Goal: Navigation & Orientation: Find specific page/section

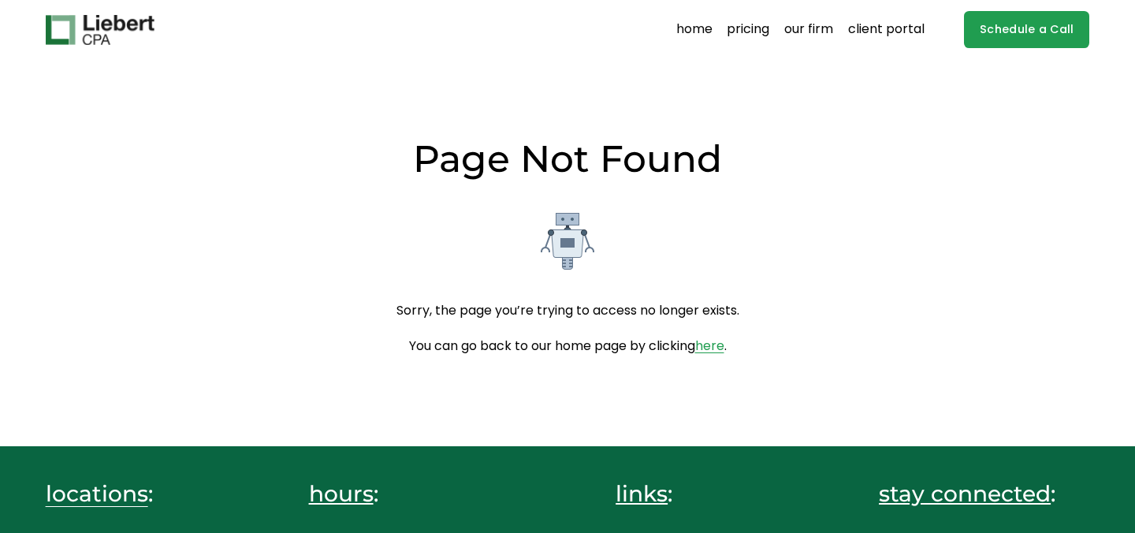
click at [104, 19] on img at bounding box center [100, 30] width 109 height 30
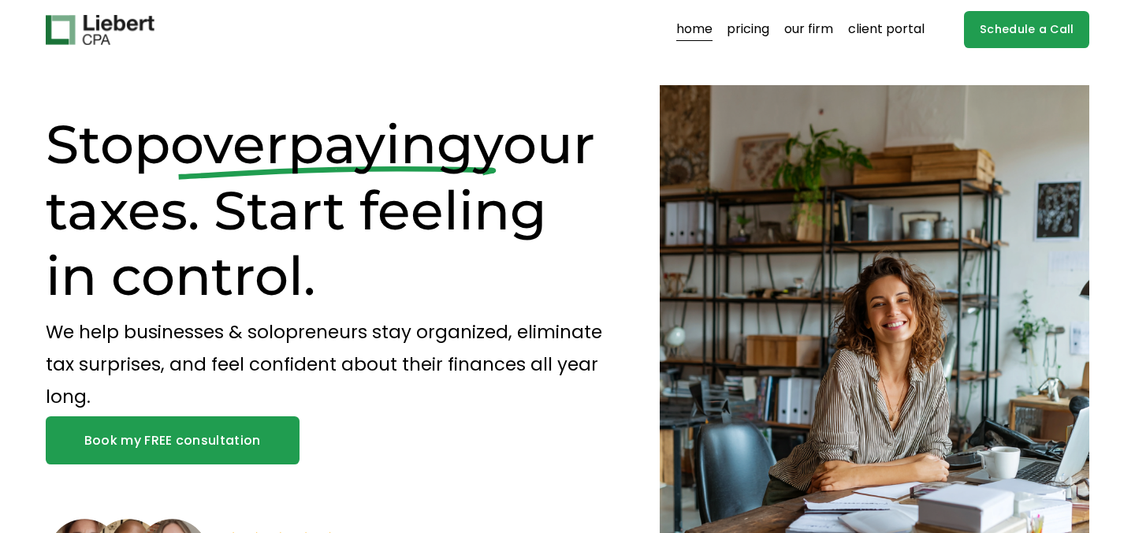
click at [747, 27] on link "pricing" at bounding box center [747, 29] width 43 height 25
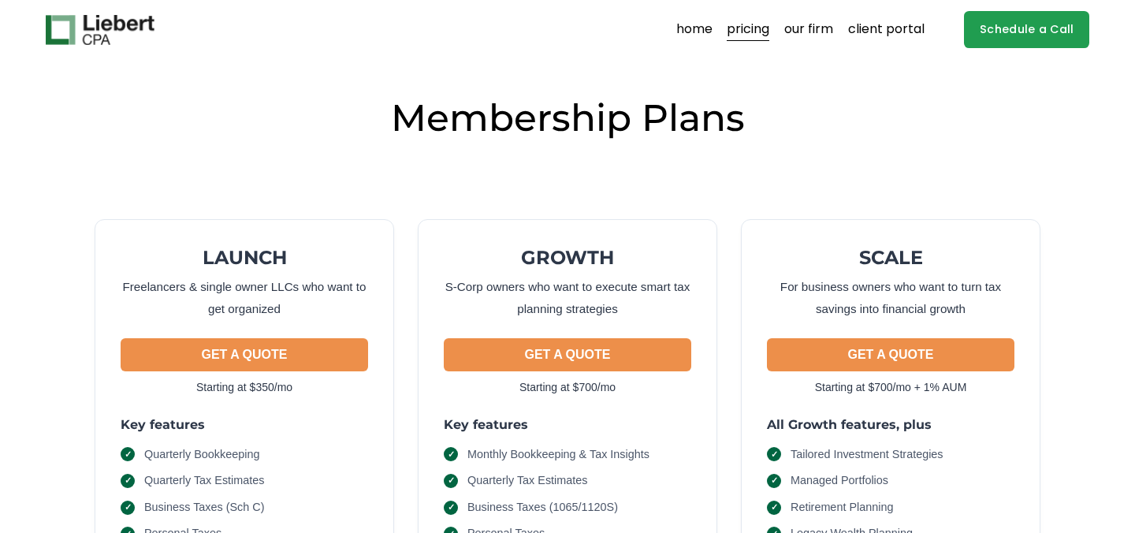
click at [688, 37] on link "home" at bounding box center [694, 29] width 36 height 25
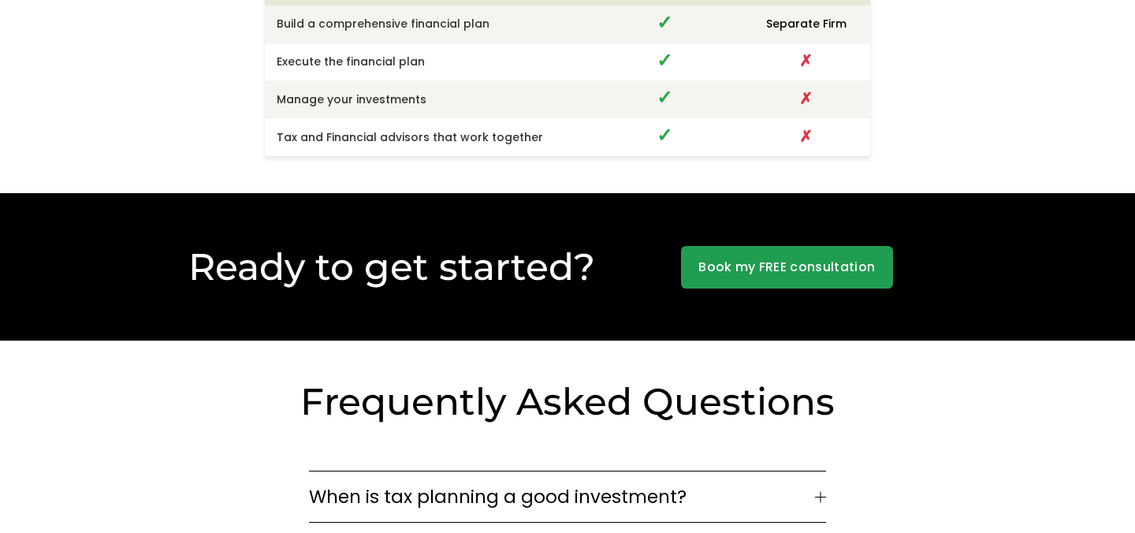
scroll to position [3792, 0]
